Goal: Complete application form: Complete application form

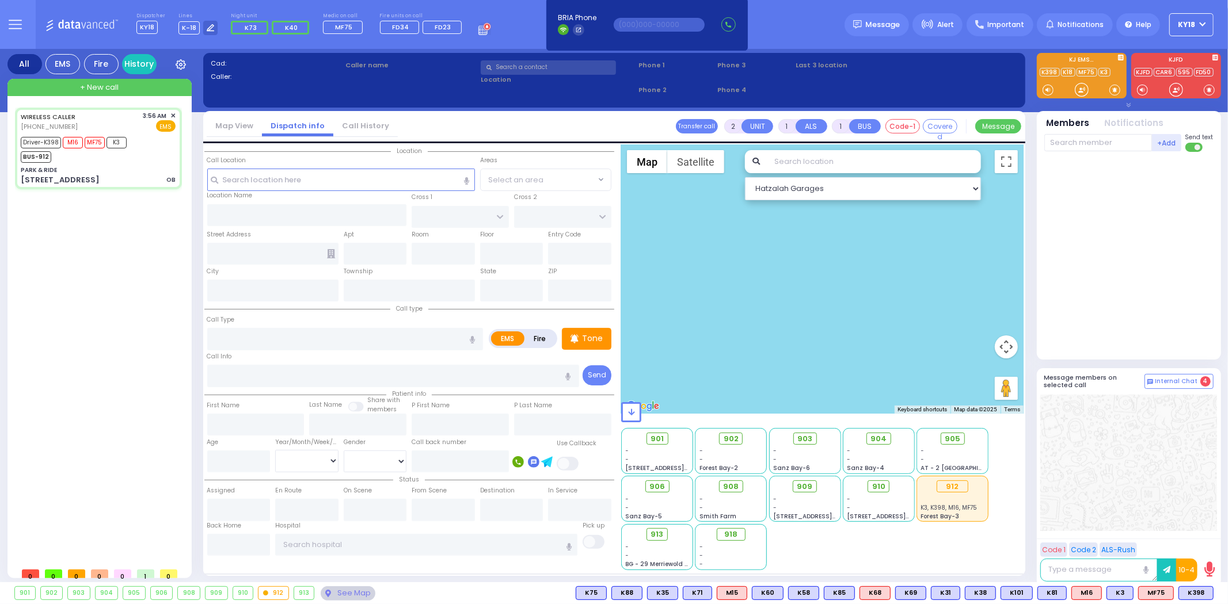
type input "6"
select select
type input "OB"
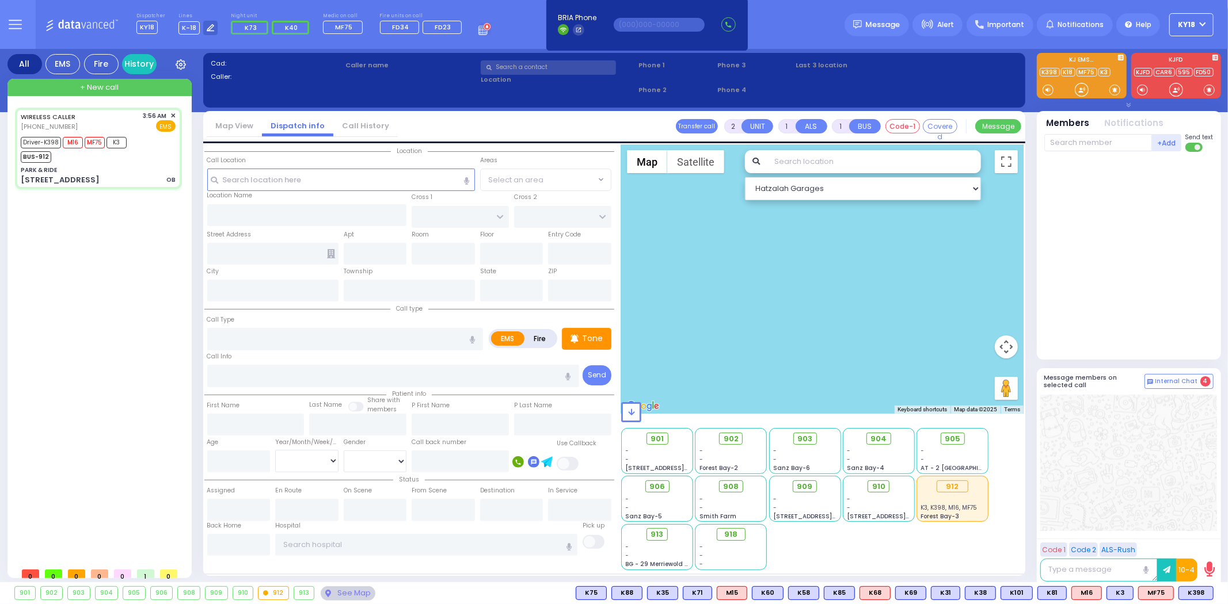
radio input "true"
type input "Chana"
type input "Weingartan"
type input "23"
select select "Year"
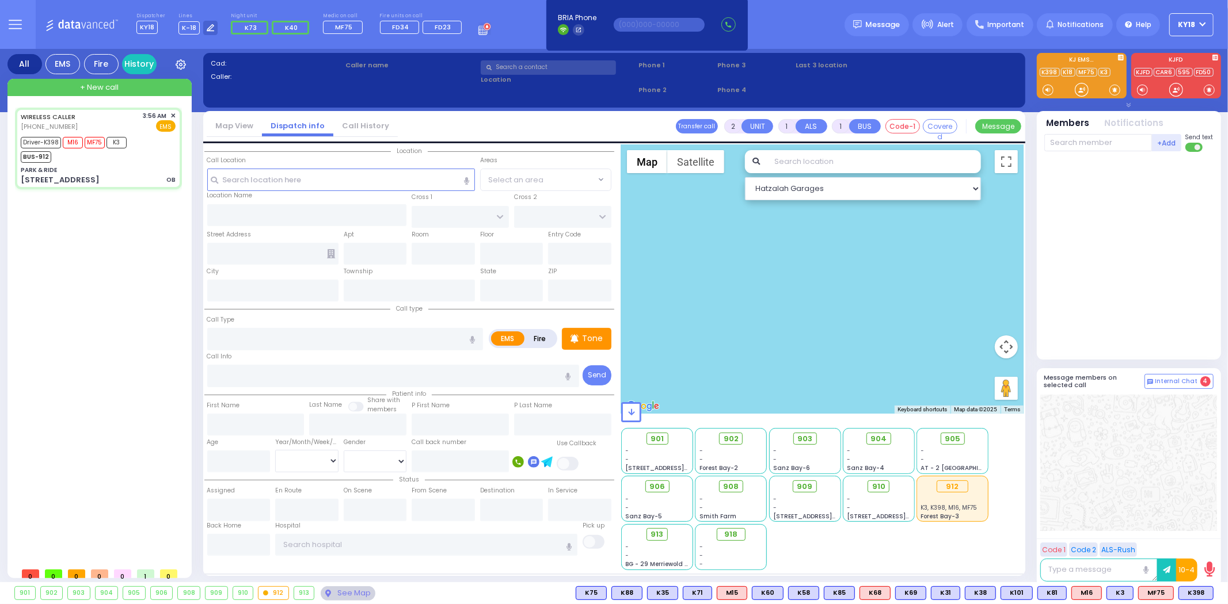
select select "[DEMOGRAPHIC_DATA]"
type input "03:56"
type input "03:58"
type input "03:59"
type input "04:05"
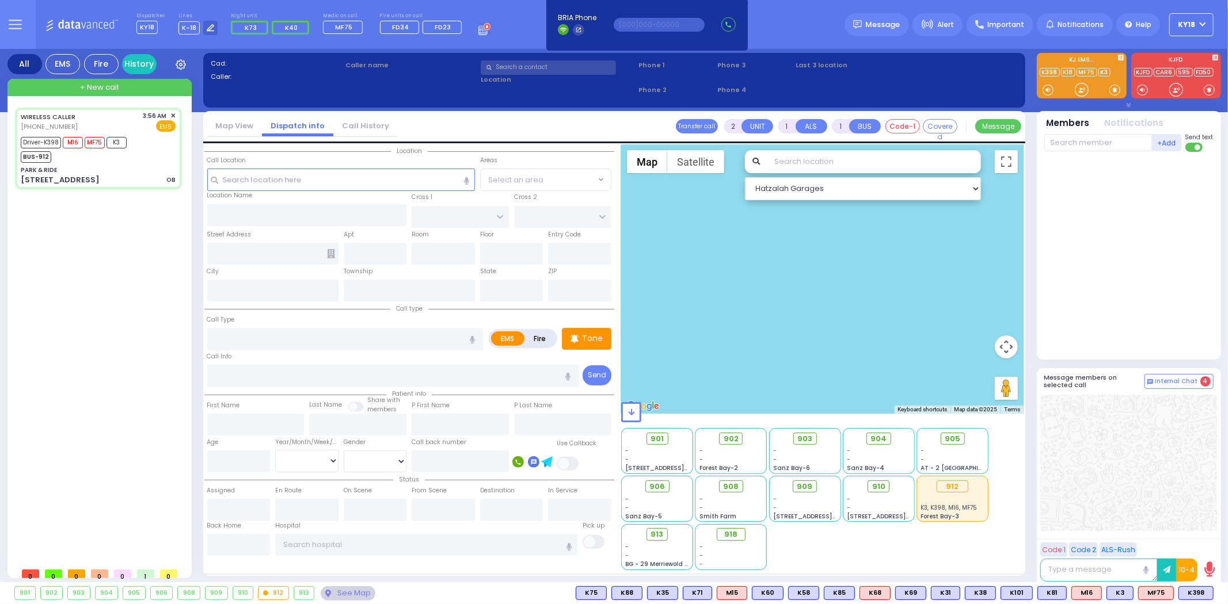
type input "04:29"
type input "04:45"
select select "Hatzalah Garages"
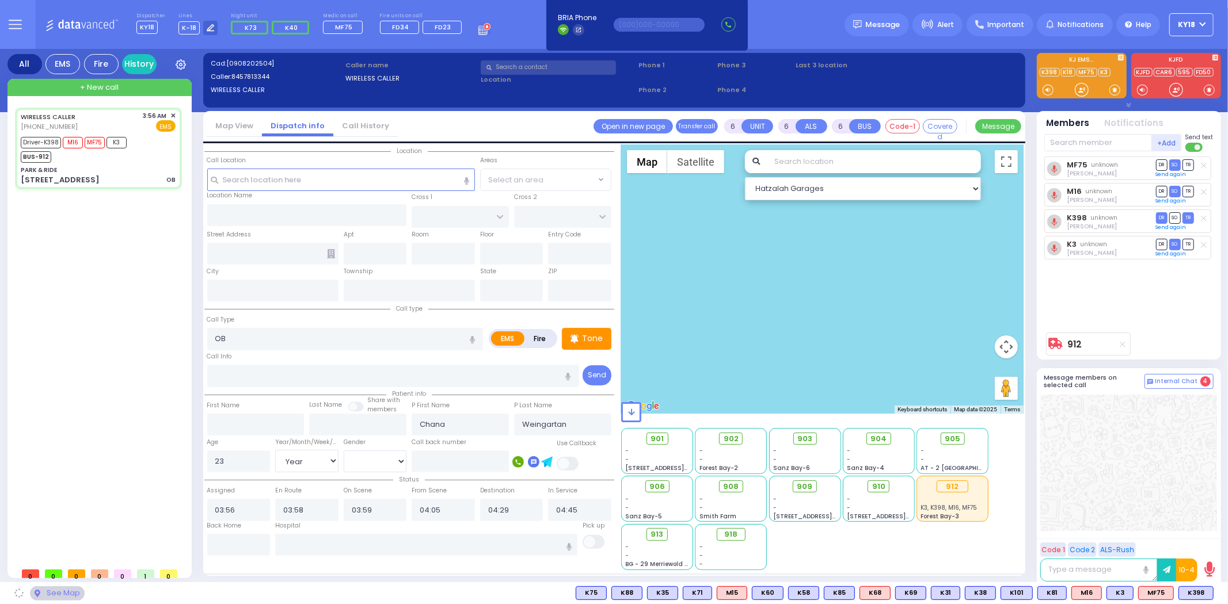
type input "PARK & RIDE"
type input "MERON DR"
type input "RATZFERT WAY"
type input "[STREET_ADDRESS]"
type input "Monroe"
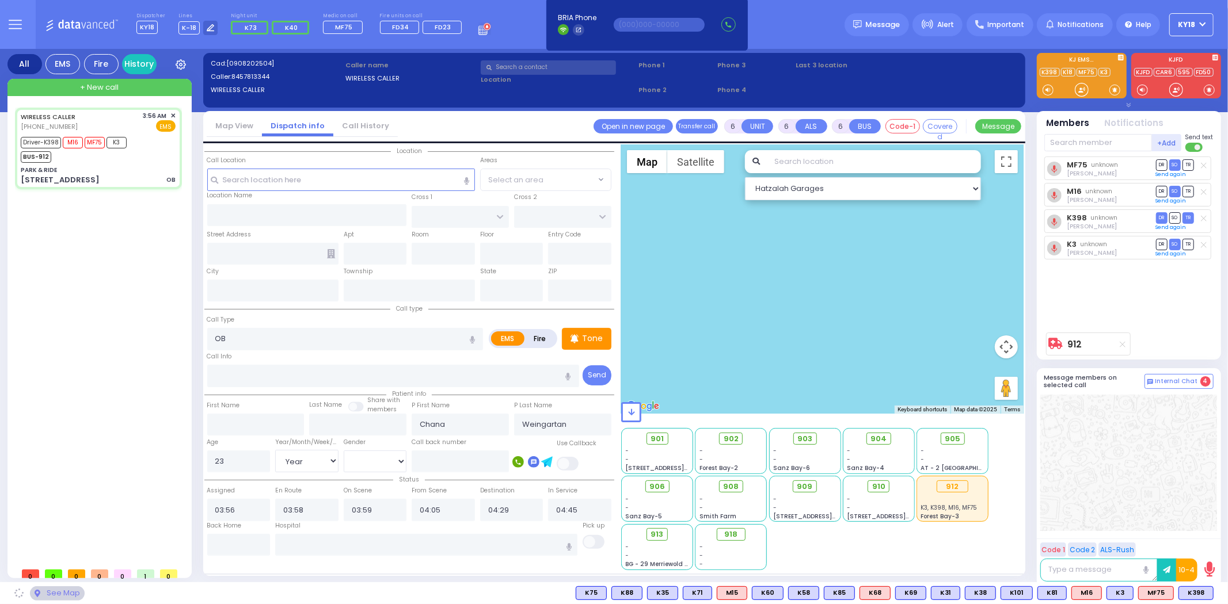
type input "[US_STATE]"
type input "10950"
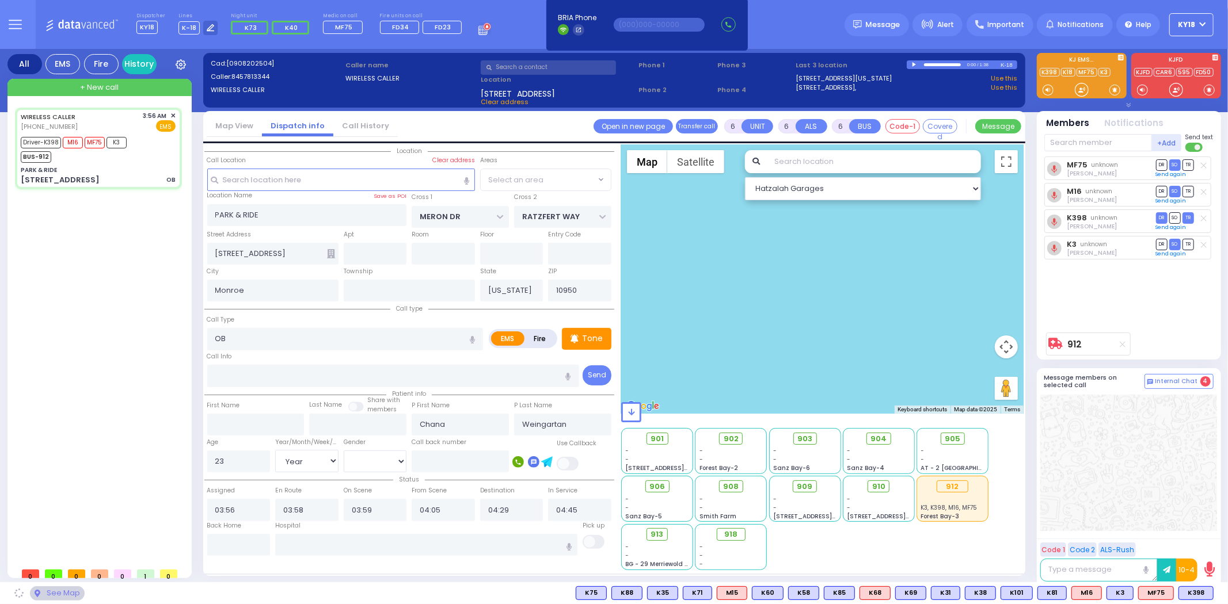
select select "SECTION 6"
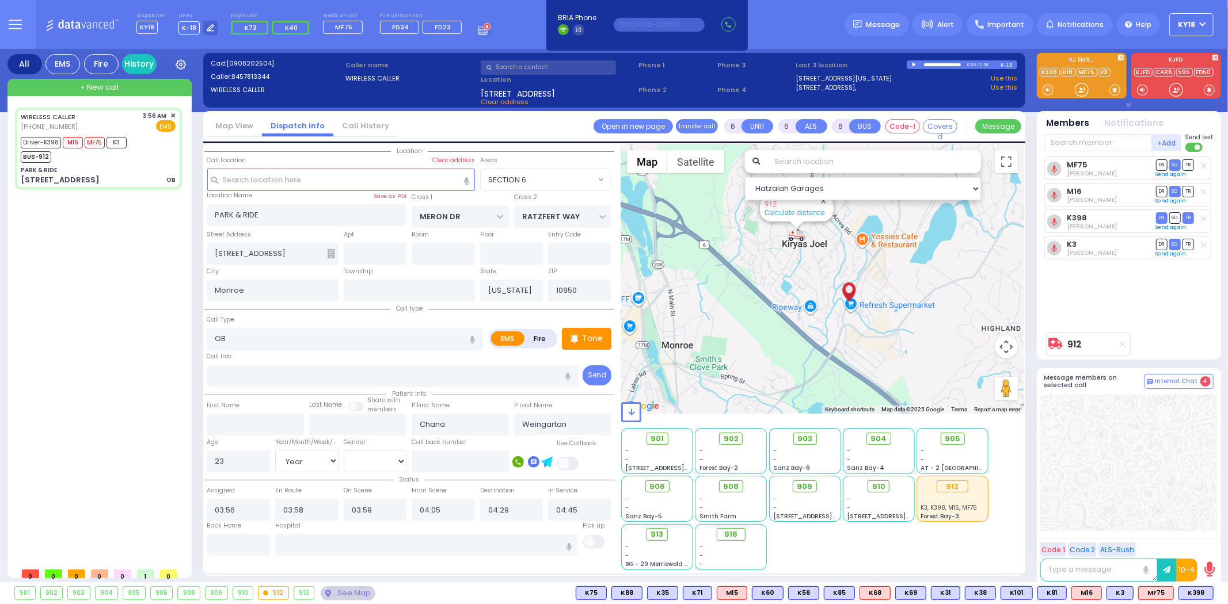
select select
radio input "true"
select select "Year"
select select "[DEMOGRAPHIC_DATA]"
type input "[GEOGRAPHIC_DATA] [STREET_ADDRESS][GEOGRAPHIC_DATA] Suffern"
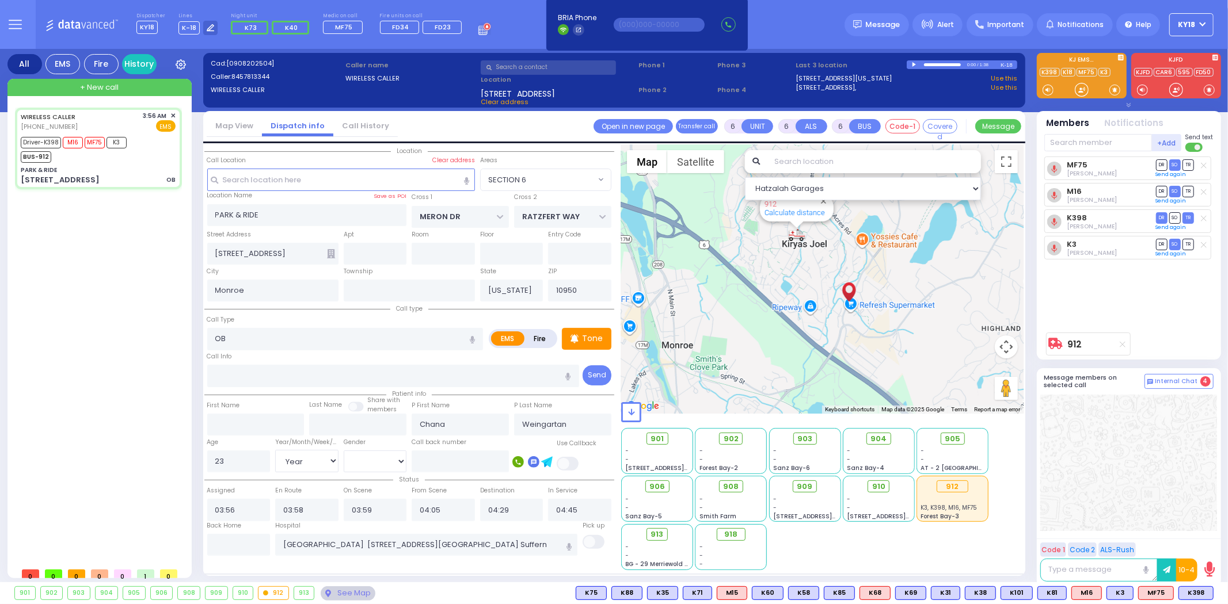
select select "Hatzalah Garages"
select select "SECTION 6"
select select
radio input "true"
select select "Year"
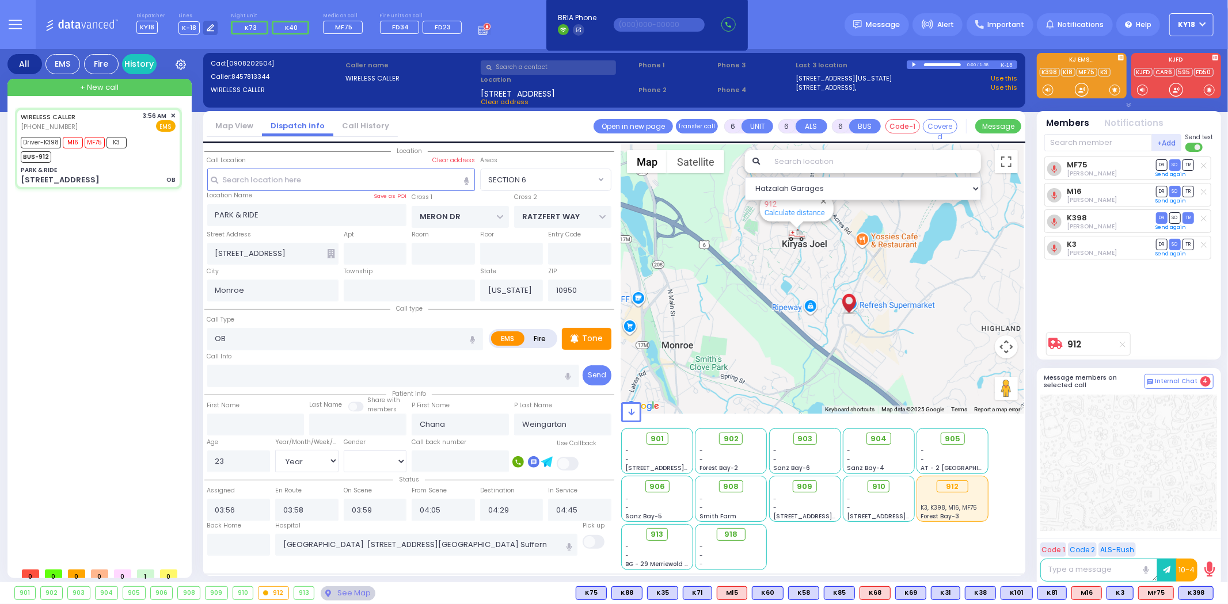
select select "[DEMOGRAPHIC_DATA]"
select select "Hatzalah Garages"
select select "SECTION 6"
select select
radio input "true"
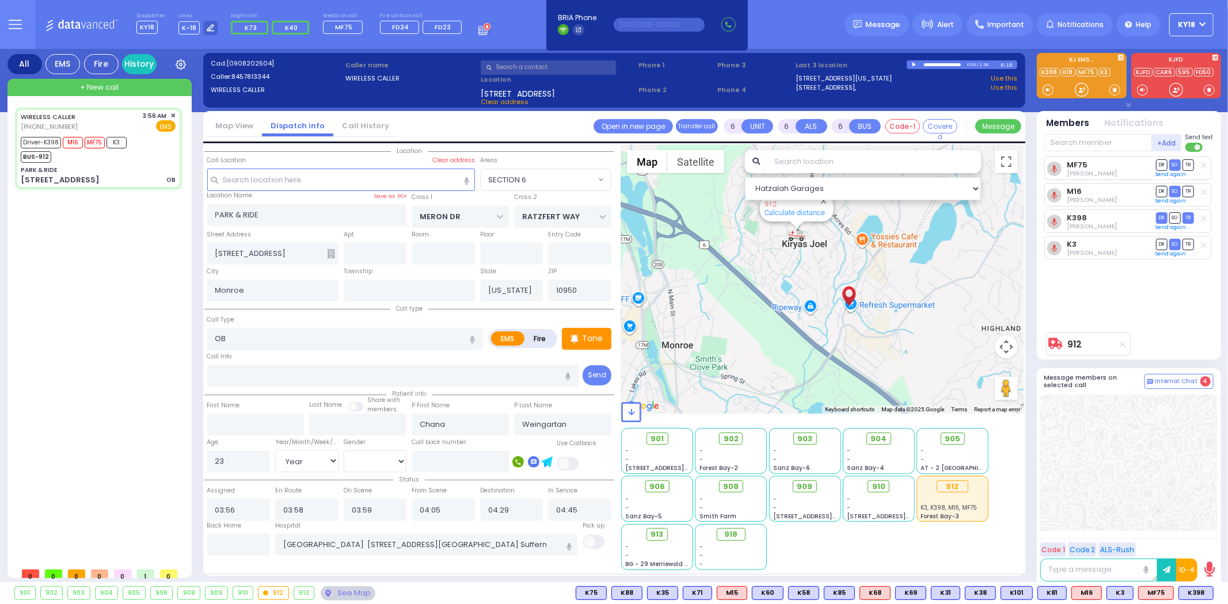
select select "Year"
select select "[DEMOGRAPHIC_DATA]"
select select "Hatzalah Garages"
select select "SECTION 6"
select select
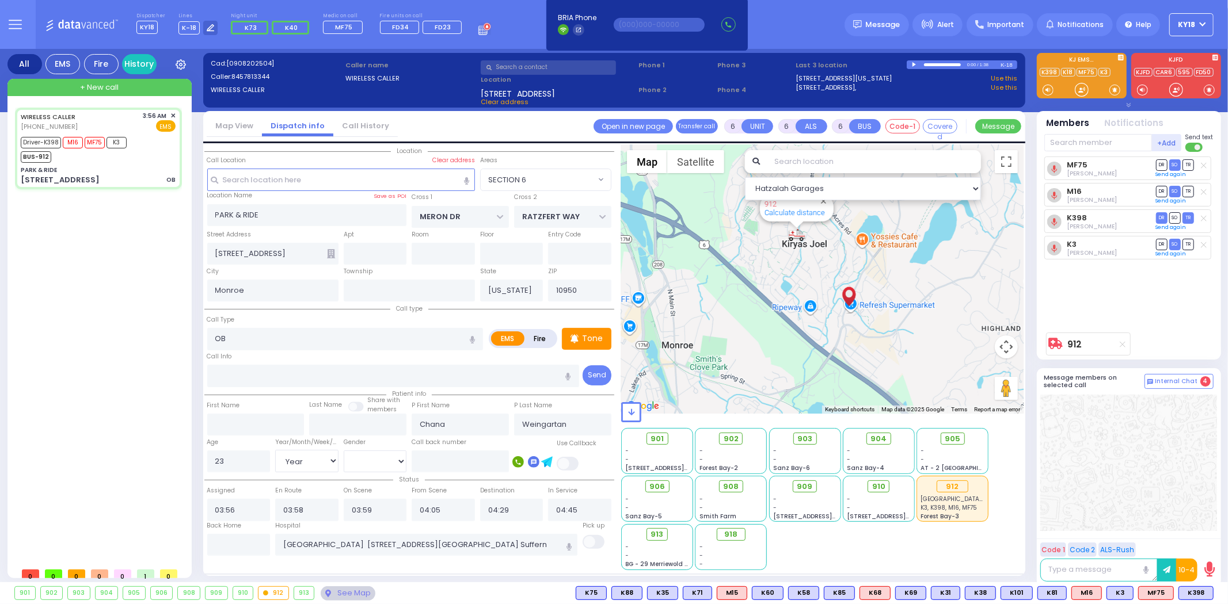
radio input "true"
select select "Year"
select select "[DEMOGRAPHIC_DATA]"
select select "Hatzalah Garages"
select select "SECTION 6"
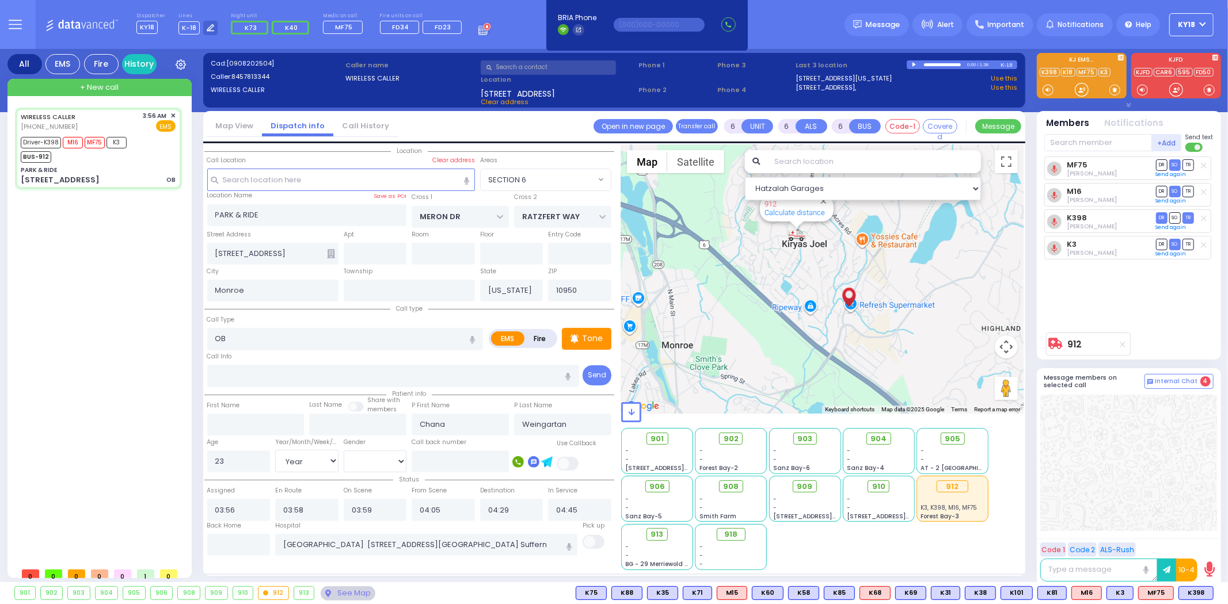
select select
radio input "true"
select select "Year"
select select "[DEMOGRAPHIC_DATA]"
select select "Hatzalah Garages"
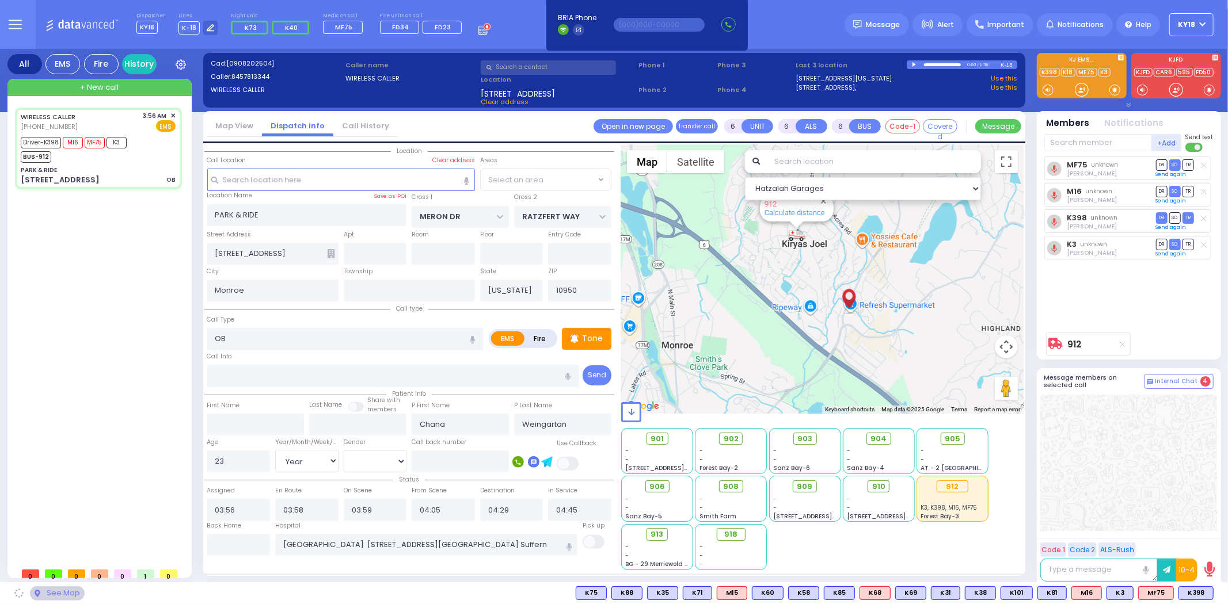
select select "SECTION 6"
select select
radio input "true"
select select "Year"
select select "[DEMOGRAPHIC_DATA]"
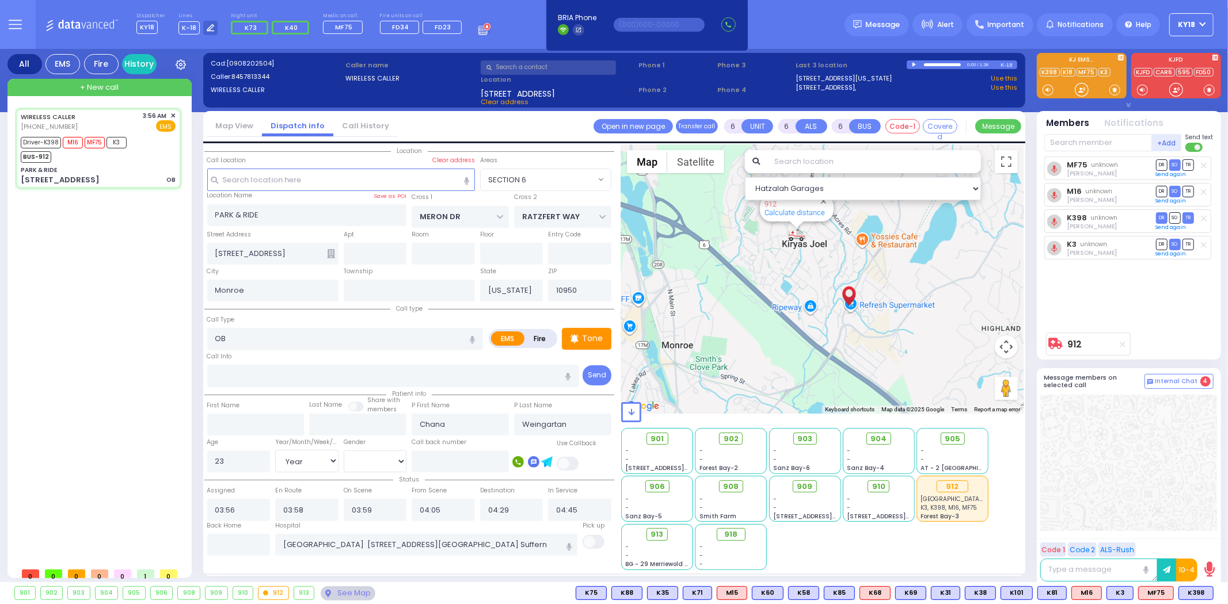
select select "Hatzalah Garages"
select select "SECTION 6"
select select
radio input "true"
select select "Year"
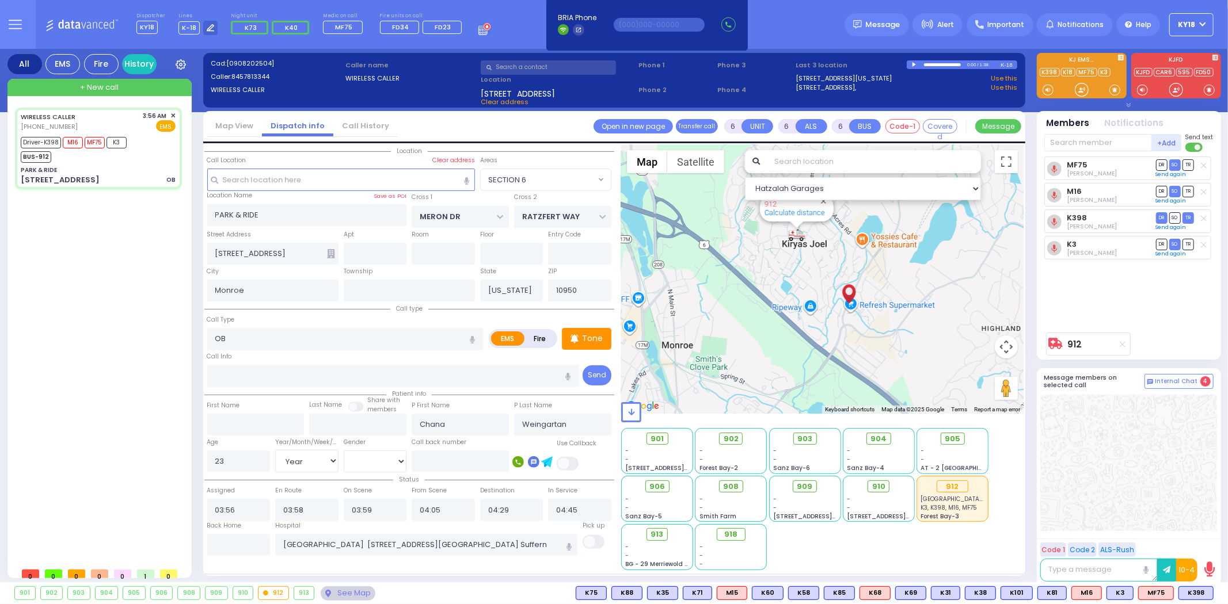
select select "[DEMOGRAPHIC_DATA]"
select select "Hatzalah Garages"
select select "SECTION 6"
